Goal: Task Accomplishment & Management: Manage account settings

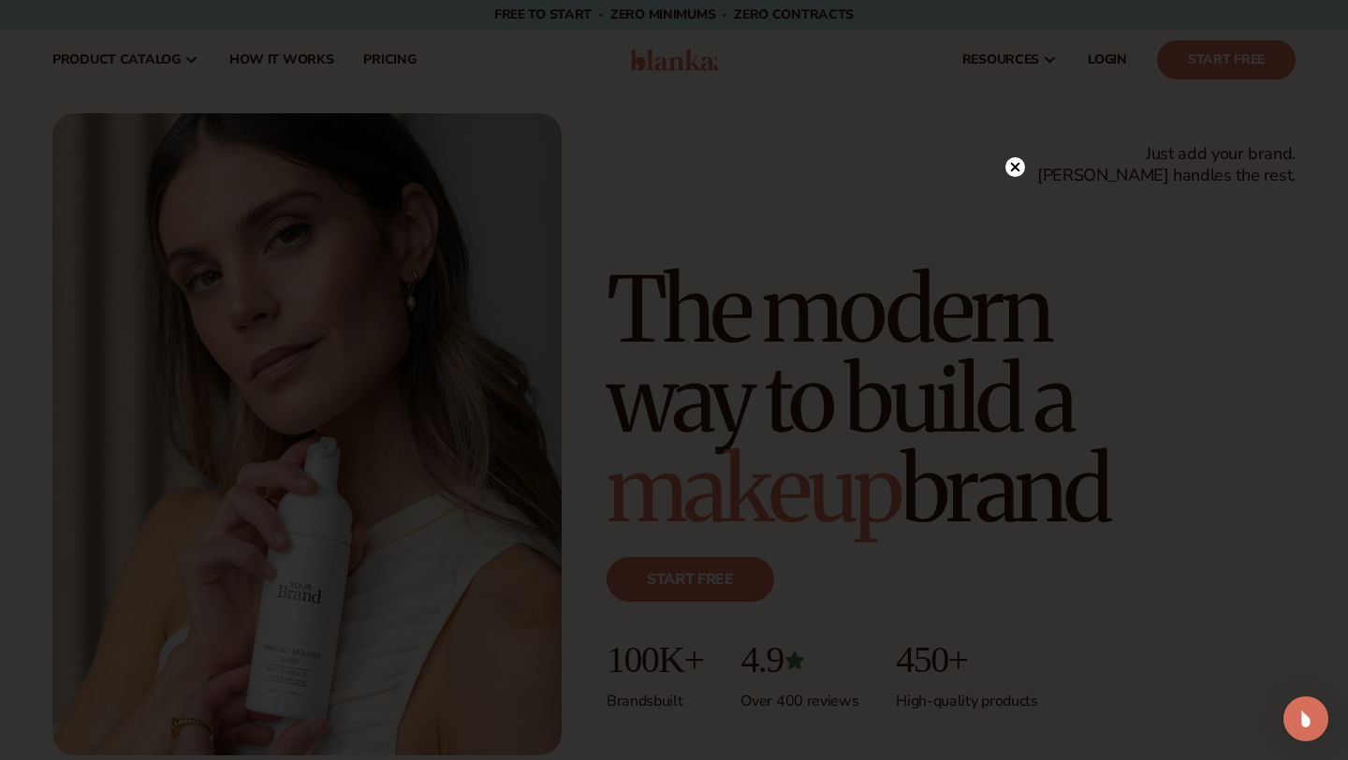
click at [1021, 169] on circle at bounding box center [1015, 167] width 20 height 20
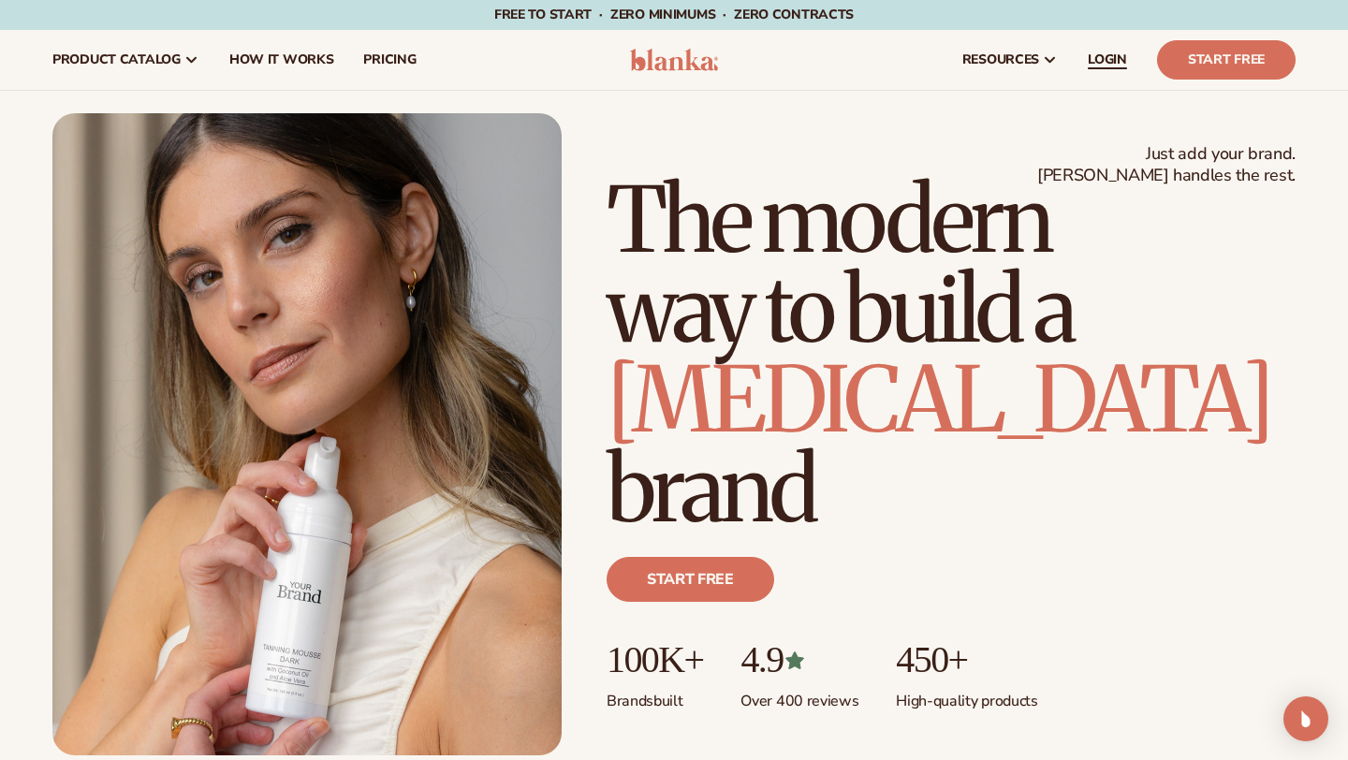
click at [1104, 68] on link "LOGIN" at bounding box center [1107, 60] width 69 height 60
